Goal: Transaction & Acquisition: Purchase product/service

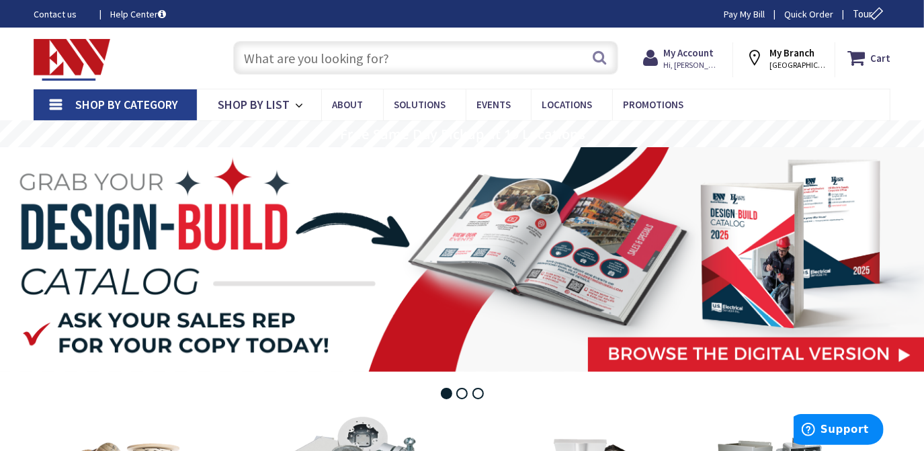
click at [56, 104] on link "Shop By Category" at bounding box center [115, 104] width 163 height 31
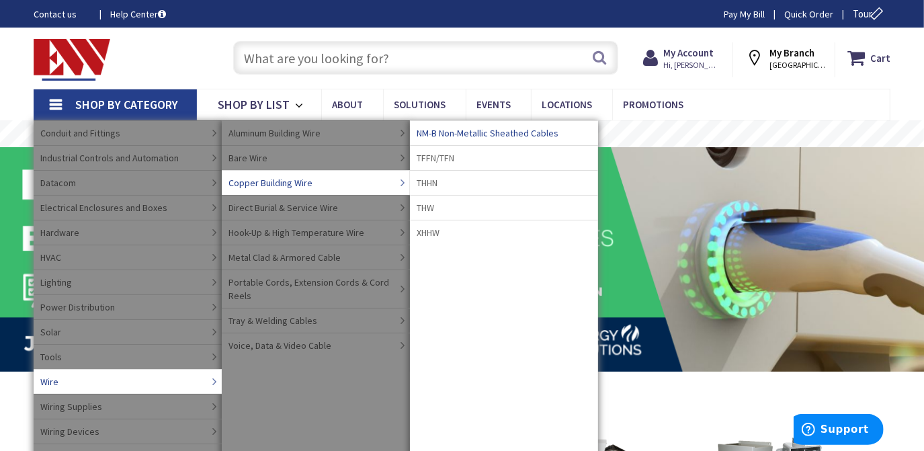
click at [444, 133] on span "NM-B Non-Metallic Sheathed Cables" at bounding box center [488, 132] width 142 height 13
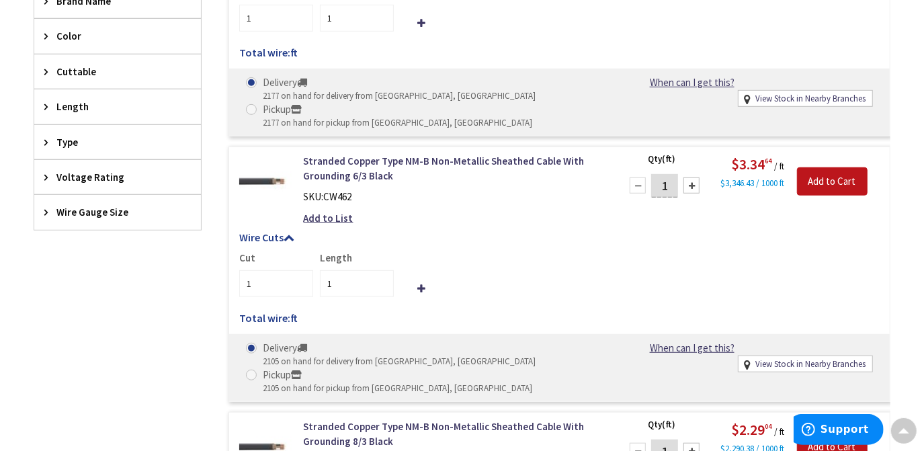
scroll to position [429, 0]
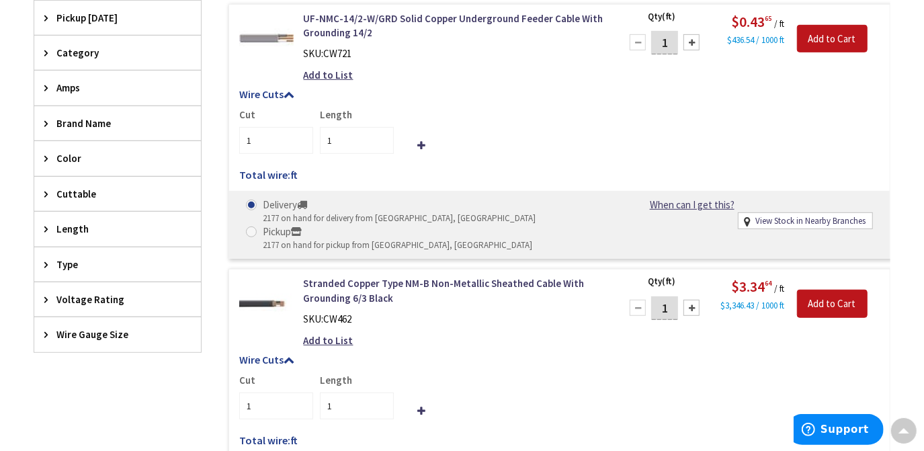
click at [46, 330] on icon at bounding box center [49, 334] width 10 height 10
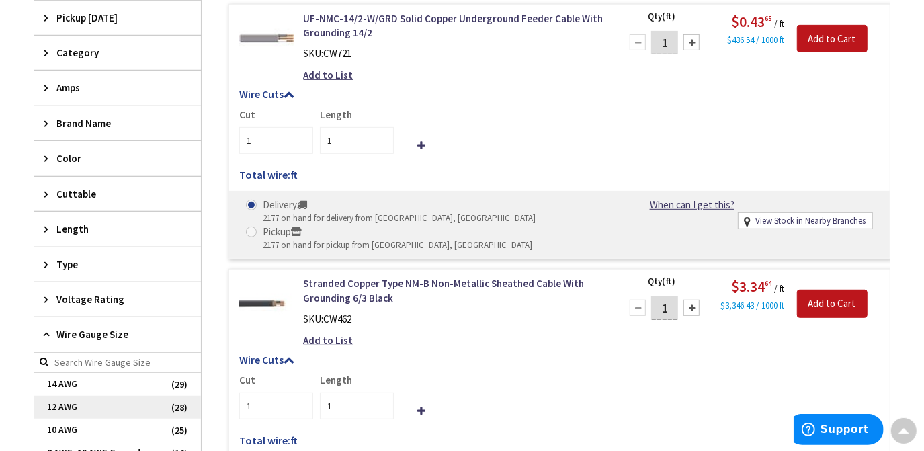
click at [65, 397] on span "12 AWG" at bounding box center [117, 407] width 167 height 23
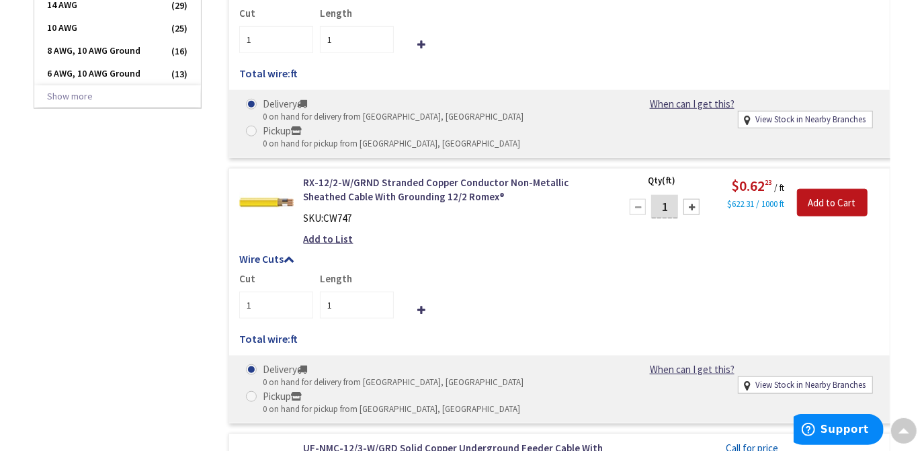
scroll to position [624, 0]
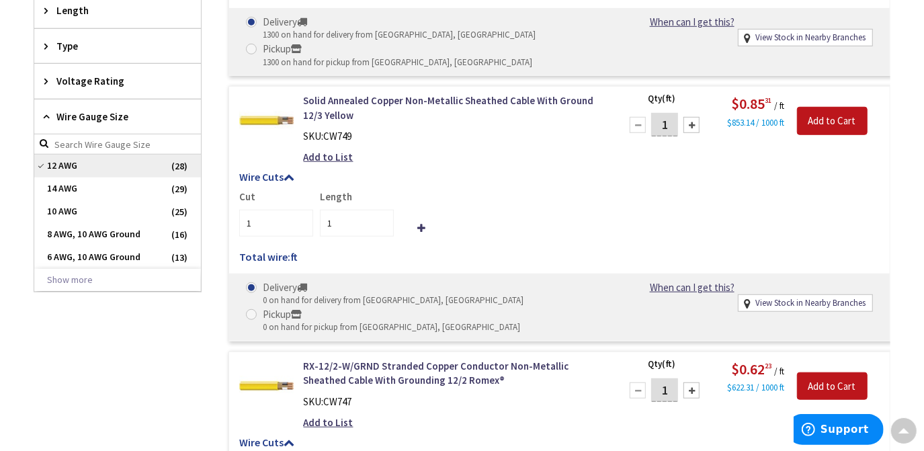
click at [63, 160] on span "12 AWG" at bounding box center [117, 166] width 167 height 23
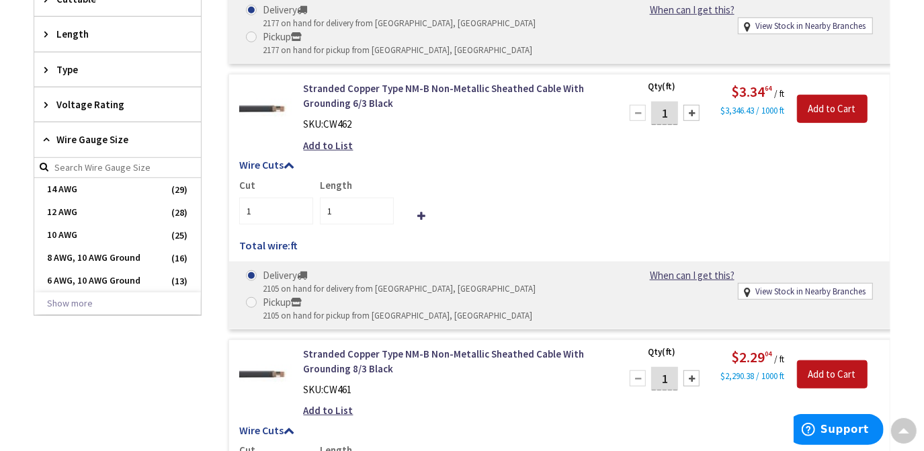
scroll to position [647, 0]
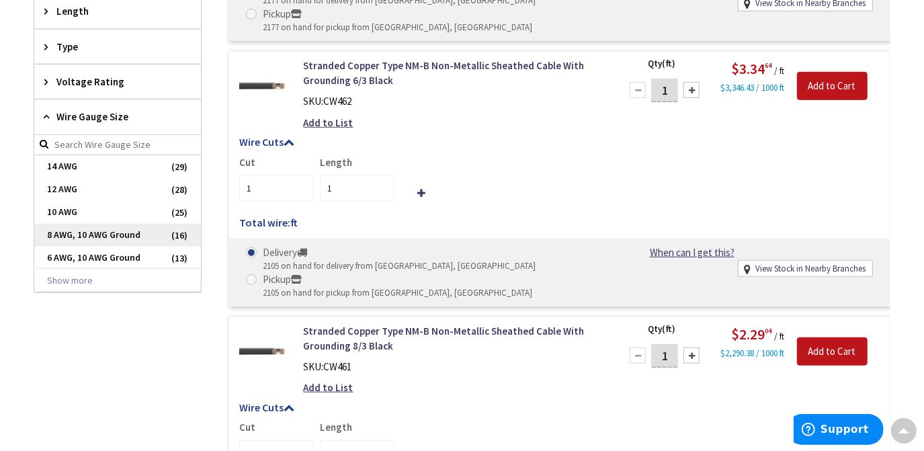
click at [73, 229] on span "8 AWG, 10 AWG Ground" at bounding box center [117, 235] width 167 height 23
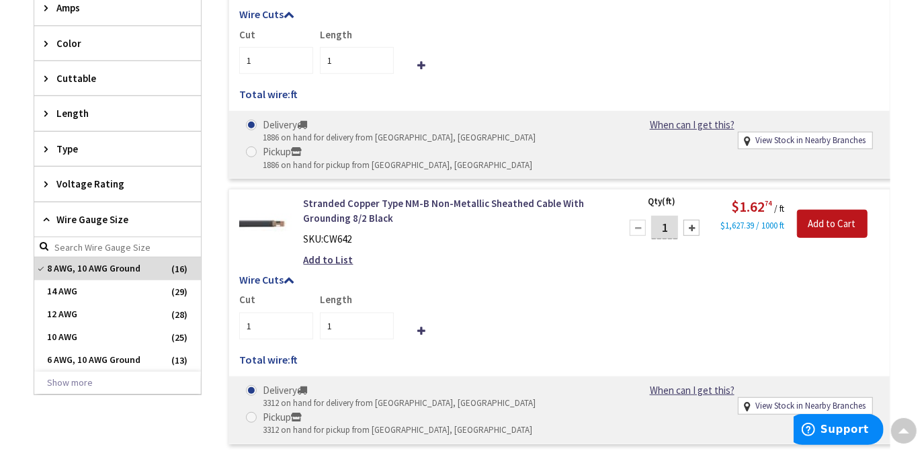
scroll to position [502, 0]
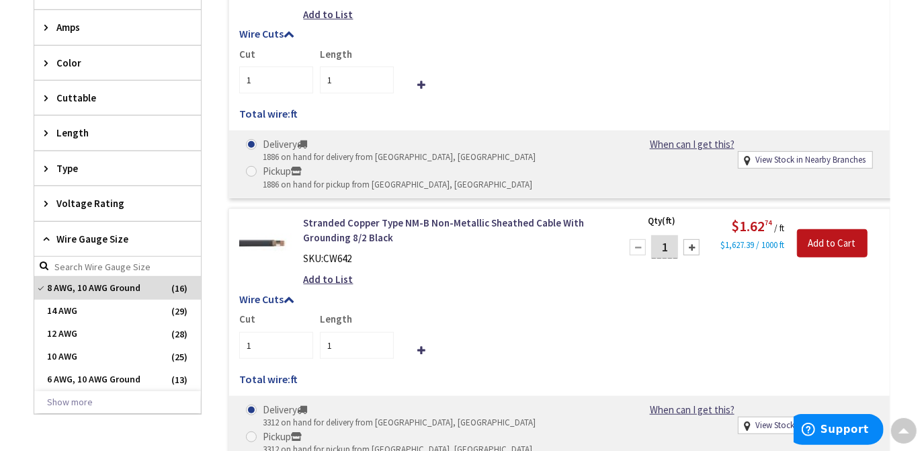
click at [44, 165] on icon at bounding box center [49, 168] width 10 height 10
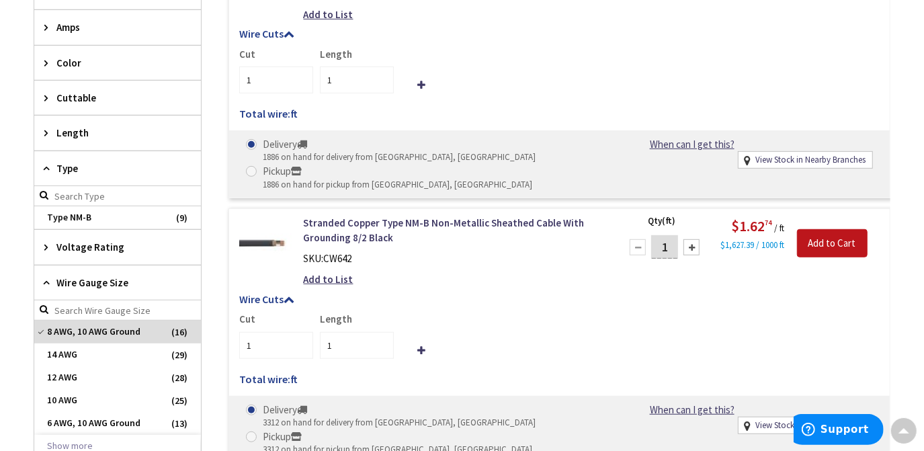
click at [46, 163] on icon at bounding box center [49, 168] width 10 height 10
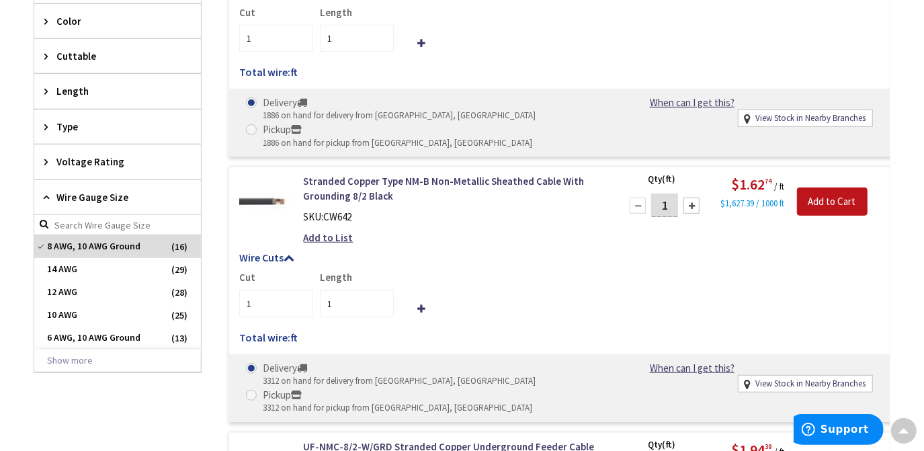
scroll to position [563, 0]
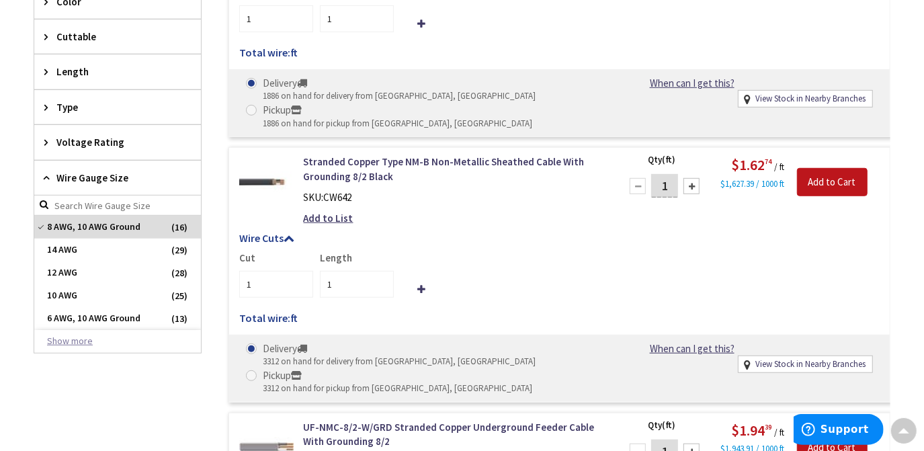
click at [85, 339] on button "Show more" at bounding box center [117, 341] width 167 height 23
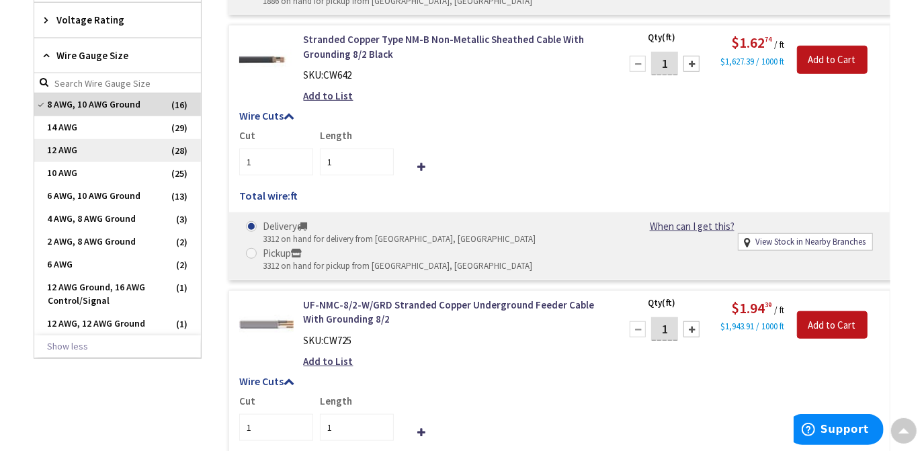
scroll to position [624, 0]
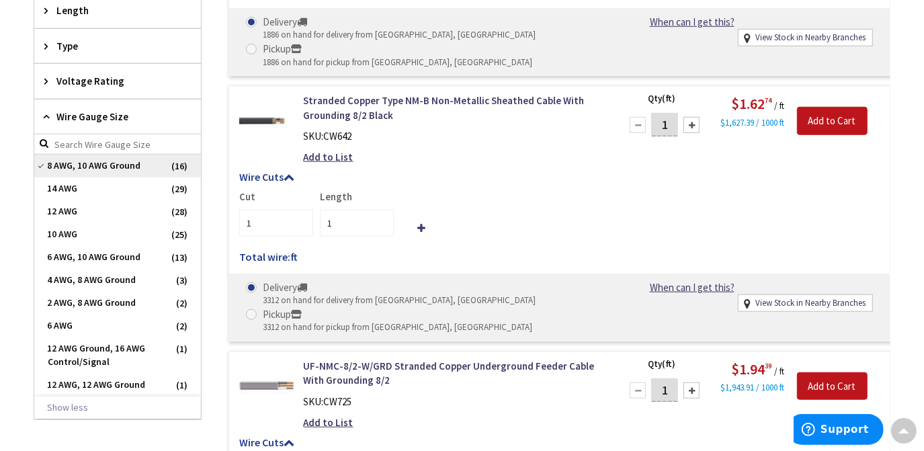
click at [91, 157] on span "8 AWG, 10 AWG Ground" at bounding box center [117, 166] width 167 height 23
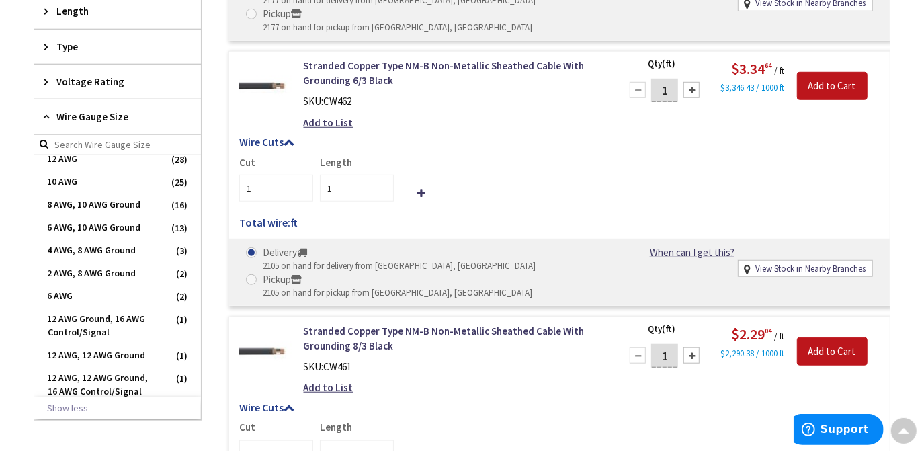
scroll to position [0, 0]
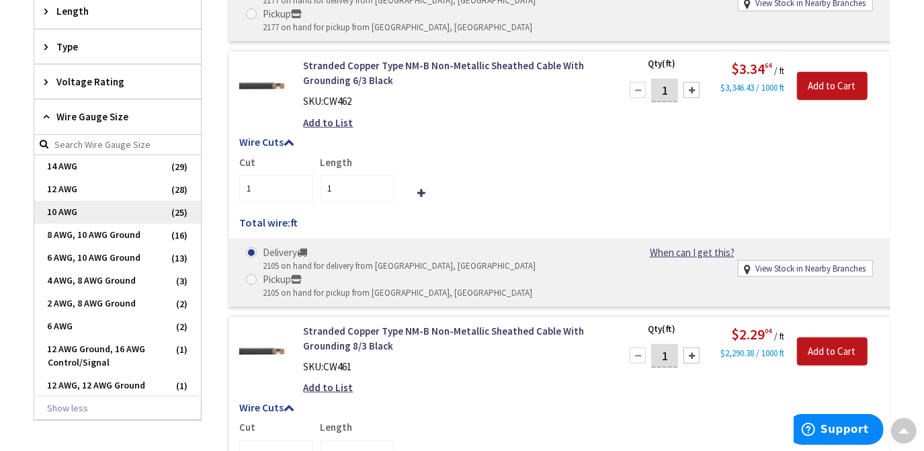
click at [92, 206] on span "10 AWG" at bounding box center [117, 212] width 167 height 23
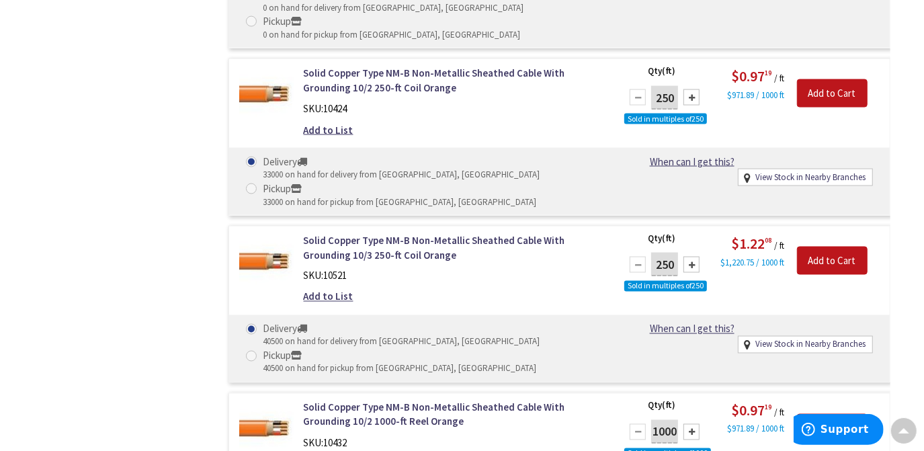
scroll to position [1296, 0]
